Goal: Task Accomplishment & Management: Use online tool/utility

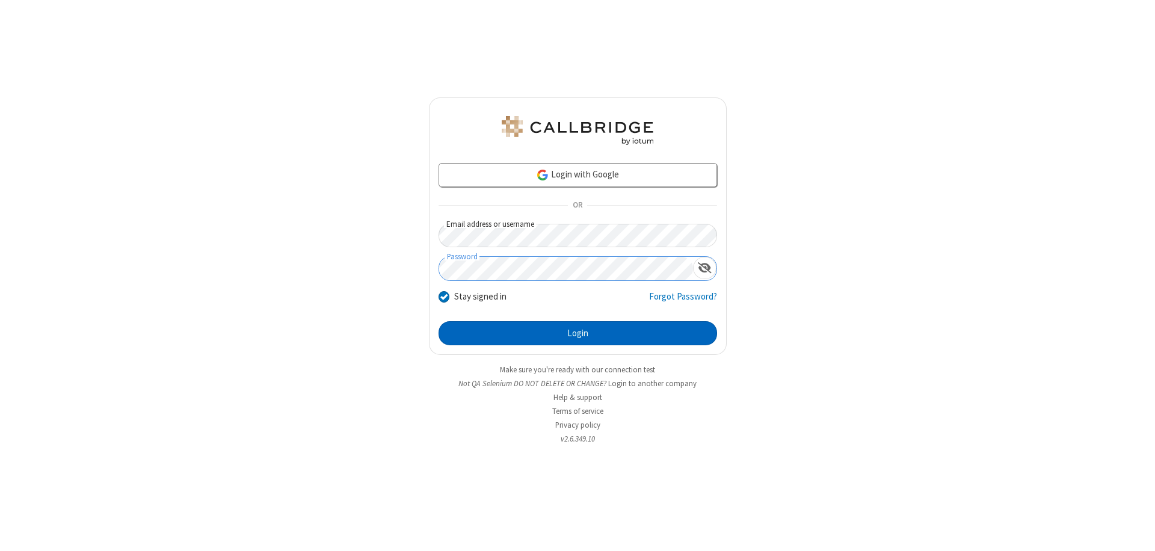
click at [578, 333] on button "Login" at bounding box center [578, 333] width 279 height 24
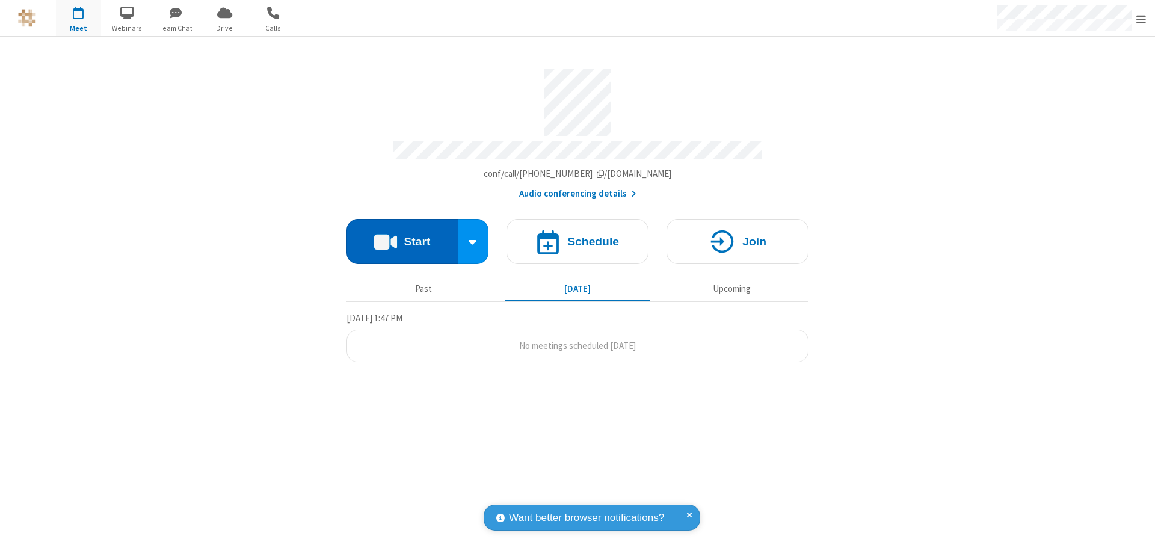
click at [402, 236] on button "Start" at bounding box center [402, 241] width 111 height 45
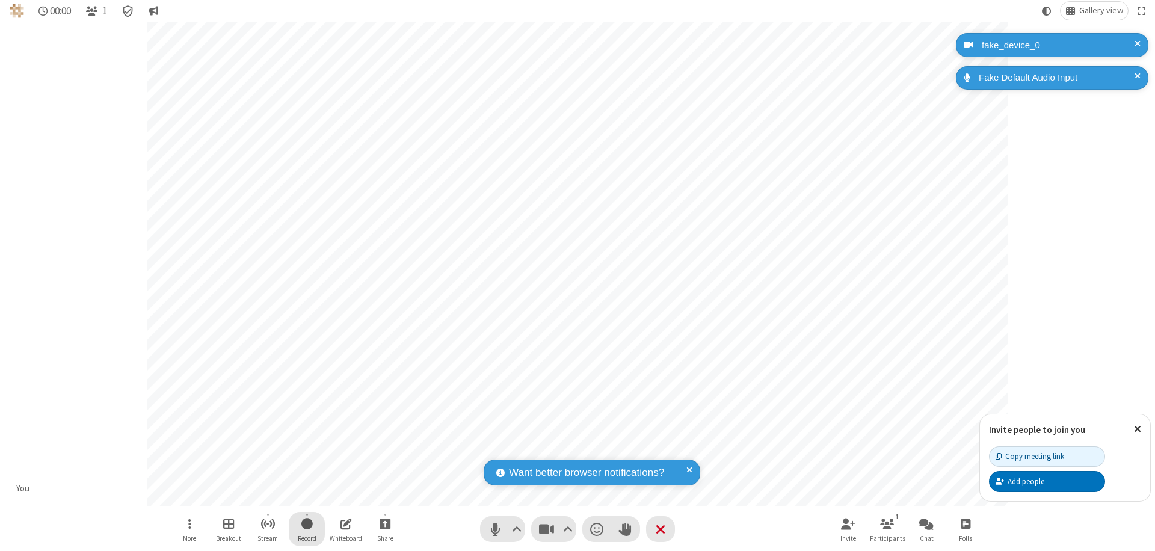
click at [307, 529] on span "Start recording" at bounding box center [306, 523] width 11 height 15
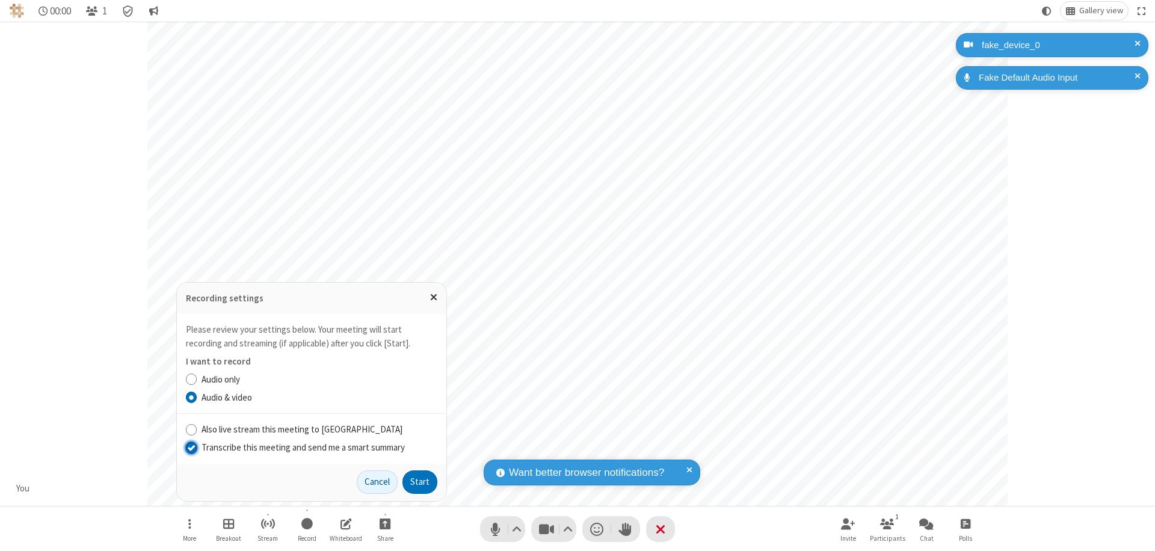
click at [191, 447] on input "Transcribe this meeting and send me a smart summary" at bounding box center [191, 447] width 11 height 13
click at [420, 482] on button "Start" at bounding box center [420, 483] width 35 height 24
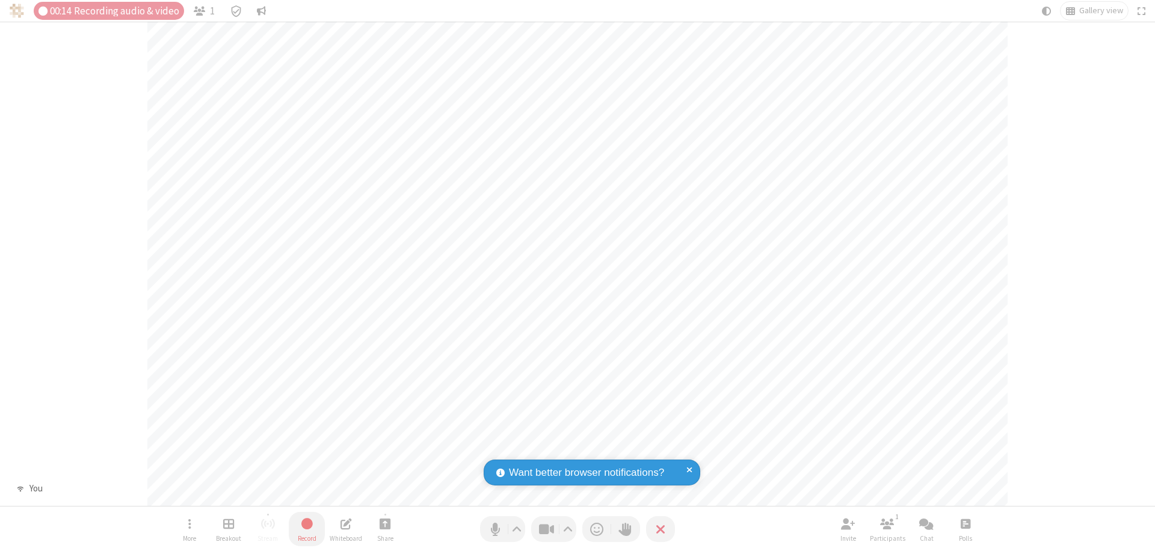
click at [307, 529] on span "Stop recording" at bounding box center [307, 523] width 14 height 15
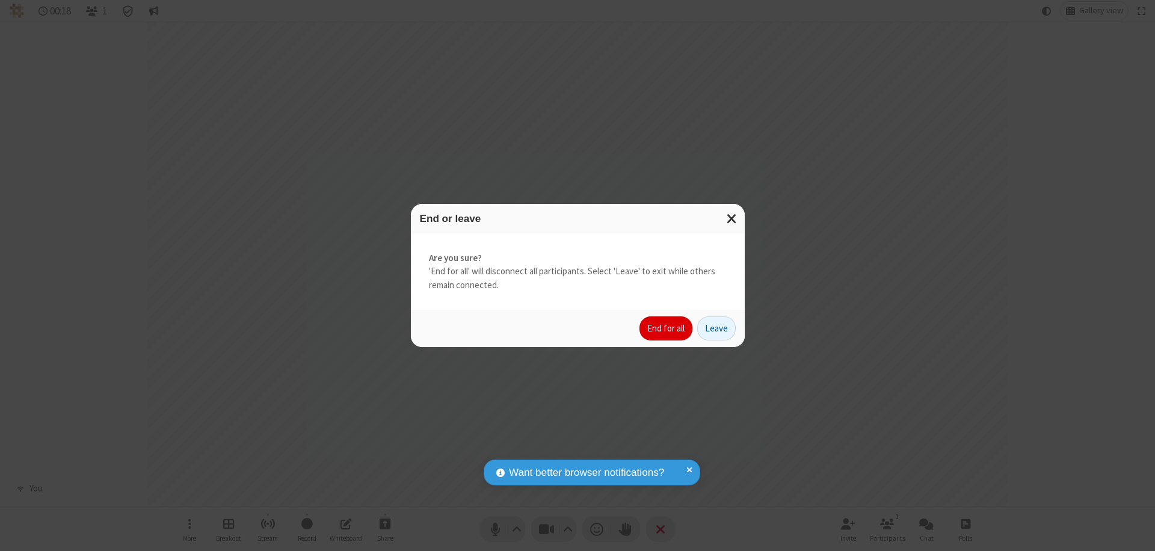
click at [667, 329] on button "End for all" at bounding box center [666, 329] width 53 height 24
